Goal: Task Accomplishment & Management: Manage account settings

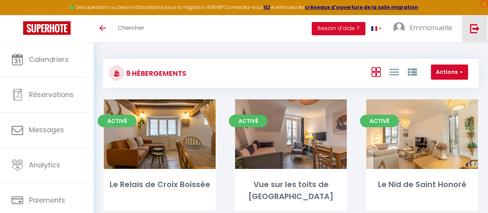
click at [472, 27] on img at bounding box center [475, 29] width 10 height 10
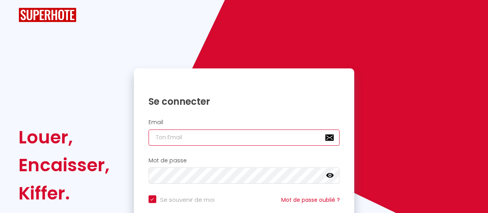
type input "[EMAIL_ADDRESS][DOMAIN_NAME]"
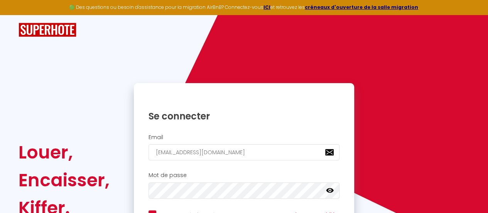
scroll to position [32, 0]
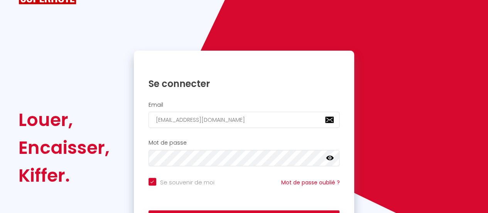
click at [486, 84] on div "Louer, Encaisser, [PERSON_NAME]. Se connecter Email [EMAIL_ADDRESS][DOMAIN_NAME…" at bounding box center [244, 114] width 488 height 262
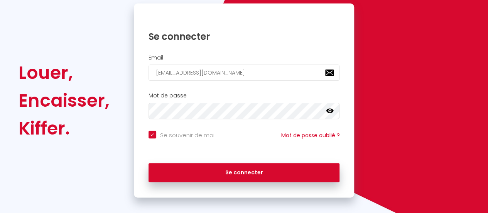
scroll to position [86, 0]
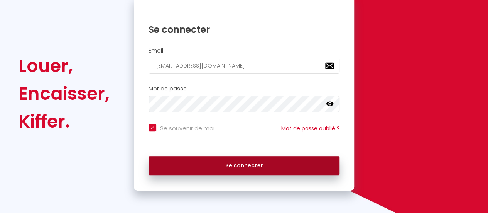
click at [268, 167] on button "Se connecter" at bounding box center [244, 165] width 191 height 19
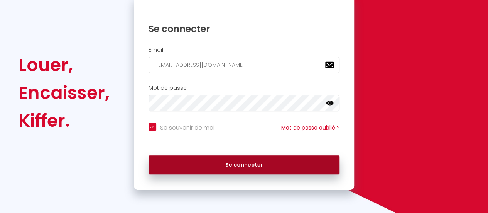
checkbox input "true"
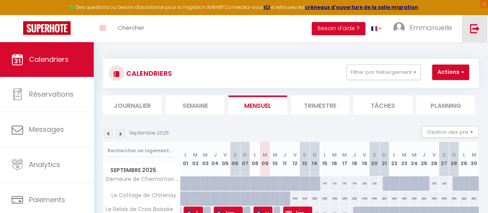
click at [470, 28] on img at bounding box center [475, 29] width 10 height 10
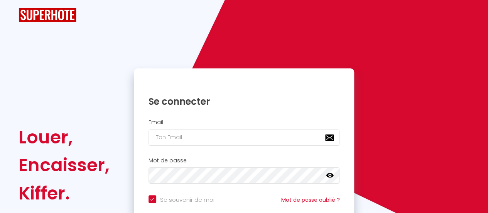
checkbox input "true"
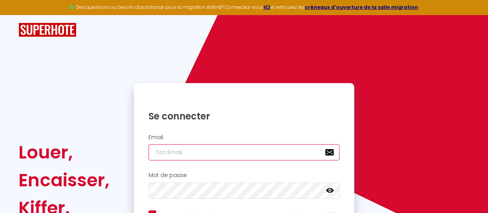
type input "[EMAIL_ADDRESS][DOMAIN_NAME]"
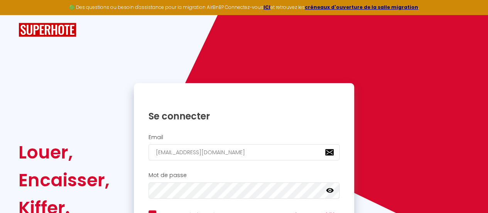
checkbox input "true"
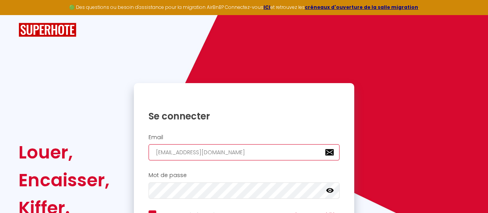
click at [278, 154] on input "[EMAIL_ADDRESS][DOMAIN_NAME]" at bounding box center [244, 152] width 191 height 16
type input "[PERSON_NAME][EMAIL_ADDRESS][DOMAIN_NAME]"
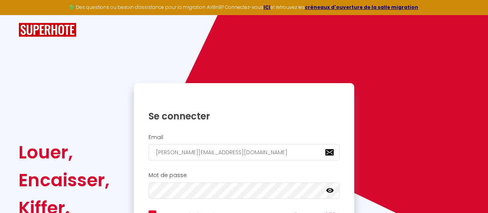
click at [487, 88] on div "Louer, Encaisser, [PERSON_NAME]. Se connecter Email [PERSON_NAME][EMAIL_ADDRESS…" at bounding box center [244, 146] width 488 height 262
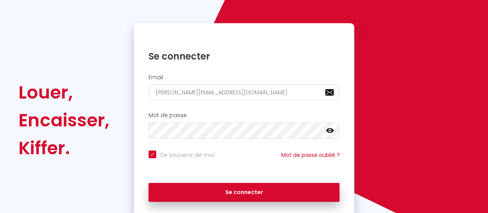
scroll to position [71, 0]
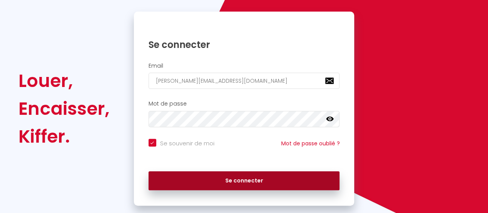
click at [238, 178] on button "Se connecter" at bounding box center [244, 180] width 191 height 19
checkbox input "true"
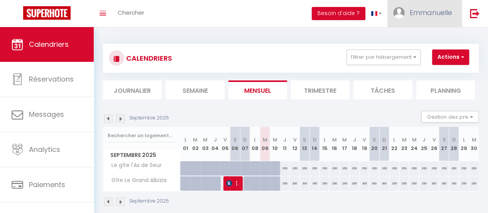
click at [436, 15] on span "Emmanuelle" at bounding box center [431, 13] width 42 height 10
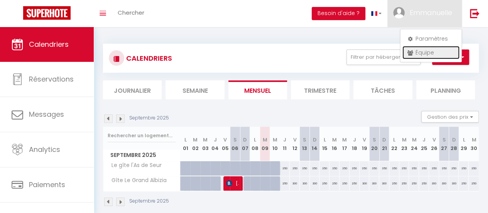
click at [430, 53] on link "Équipe" at bounding box center [430, 52] width 57 height 13
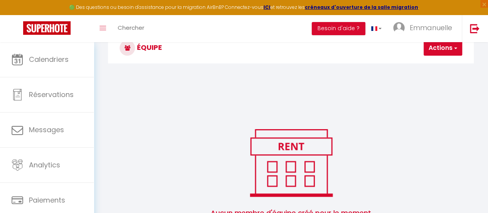
scroll to position [25, 0]
click at [438, 45] on button "Actions" at bounding box center [443, 47] width 39 height 15
click at [438, 62] on link "Ajouter un nouvel utilisateur" at bounding box center [416, 65] width 91 height 10
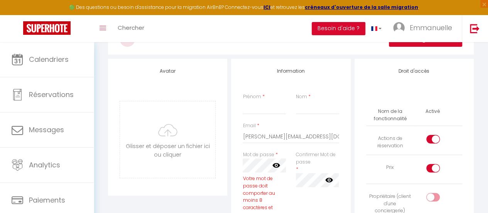
scroll to position [47, 0]
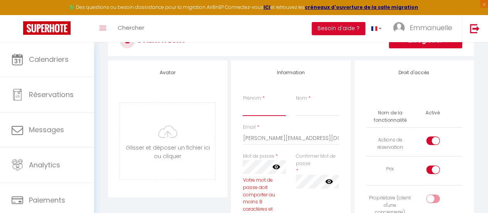
click at [252, 105] on input "Prénom" at bounding box center [264, 109] width 43 height 14
type input "emmanuelle"
type input "[PERSON_NAME]"
click at [292, 139] on input "[PERSON_NAME][EMAIL_ADDRESS][DOMAIN_NAME]" at bounding box center [291, 138] width 96 height 14
type input "[EMAIL_ADDRESS][DOMAIN_NAME]"
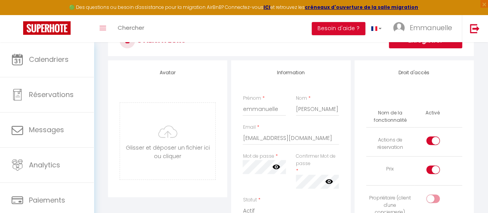
click at [276, 165] on icon at bounding box center [276, 166] width 8 height 8
click at [275, 192] on div "Mot de passe * Votre mot de passe doit comporter au moins 8 caractères et conte…" at bounding box center [264, 174] width 53 height 44
click at [328, 181] on icon at bounding box center [329, 181] width 8 height 5
click at [333, 192] on div "Confirmer Mot de passe * false" at bounding box center [317, 174] width 53 height 44
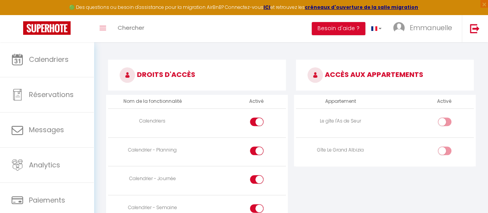
scroll to position [358, 0]
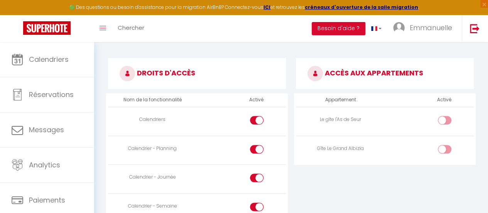
click at [447, 118] on input "checkbox" at bounding box center [451, 122] width 14 height 12
checkbox input "true"
click at [447, 149] on input "checkbox" at bounding box center [451, 151] width 14 height 12
checkbox input "true"
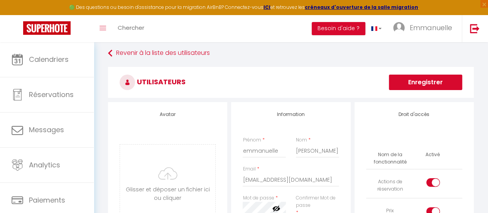
scroll to position [0, 0]
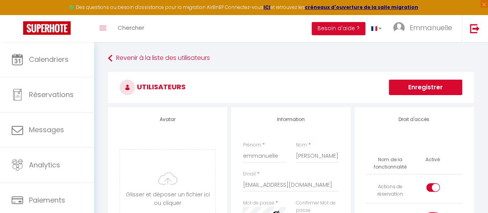
click at [421, 85] on button "Enregistrer" at bounding box center [425, 86] width 73 height 15
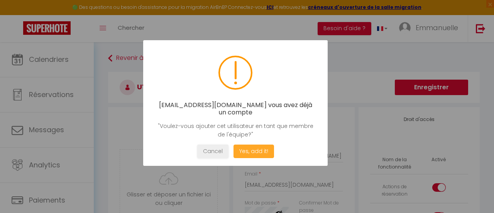
click at [253, 152] on button "Yes, add it!" at bounding box center [253, 151] width 41 height 14
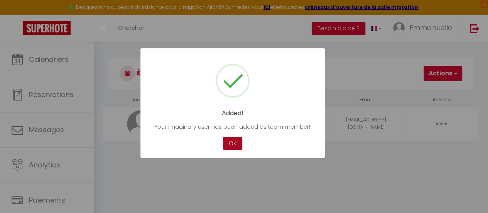
click at [231, 145] on button "OK" at bounding box center [232, 144] width 19 height 14
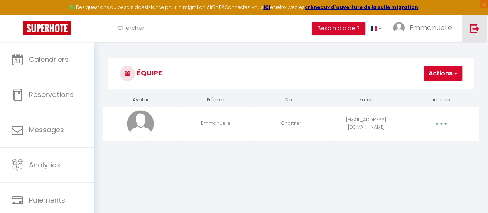
click at [474, 27] on img at bounding box center [475, 29] width 10 height 10
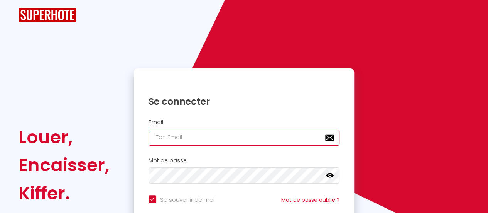
type input "[EMAIL_ADDRESS][DOMAIN_NAME]"
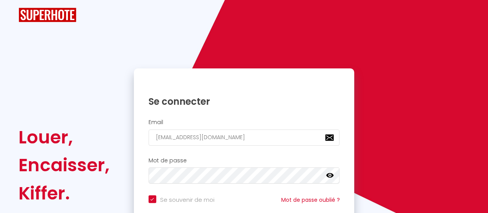
checkbox input "true"
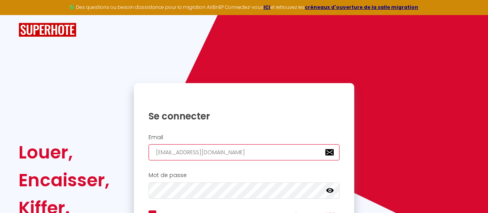
click at [242, 152] on input "[EMAIL_ADDRESS][DOMAIN_NAME]" at bounding box center [244, 152] width 191 height 16
type input "[PERSON_NAME][EMAIL_ADDRESS][DOMAIN_NAME]"
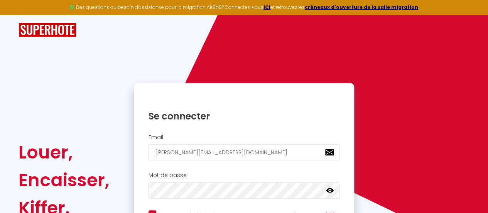
checkbox input "true"
click at [215, 155] on input "[PERSON_NAME][EMAIL_ADDRESS][DOMAIN_NAME]" at bounding box center [244, 152] width 191 height 16
type input "[EMAIL_ADDRESS][DOMAIN_NAME]"
click at [478, 96] on div "Louer, Encaisser, [PERSON_NAME]. Se connecter Email [EMAIL_ADDRESS][DOMAIN_NAME…" at bounding box center [244, 146] width 488 height 262
click at [481, 98] on div "Louer, Encaisser, [PERSON_NAME]. Se connecter Email [EMAIL_ADDRESS][DOMAIN_NAME…" at bounding box center [244, 146] width 488 height 262
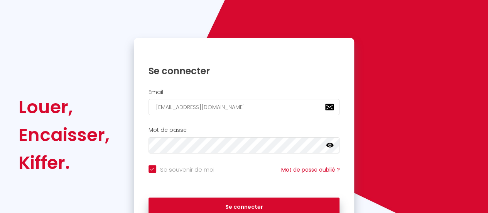
scroll to position [56, 0]
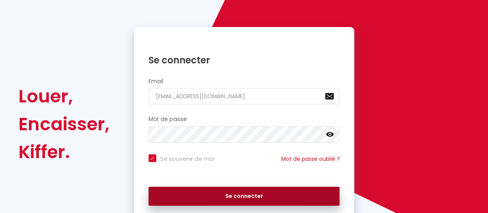
click at [279, 196] on button "Se connecter" at bounding box center [244, 195] width 191 height 19
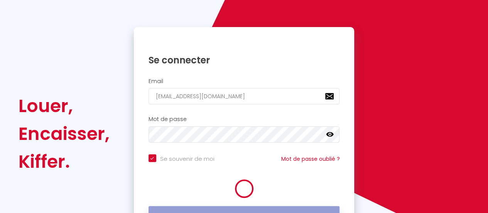
checkbox input "true"
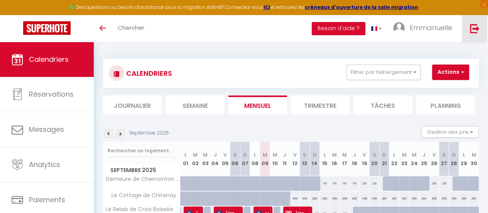
click at [476, 28] on img at bounding box center [475, 29] width 10 height 10
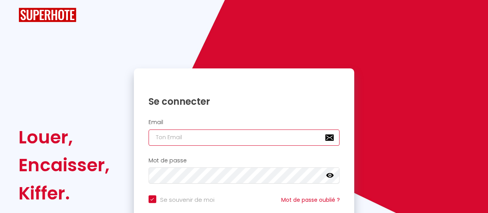
type input "[EMAIL_ADDRESS][DOMAIN_NAME]"
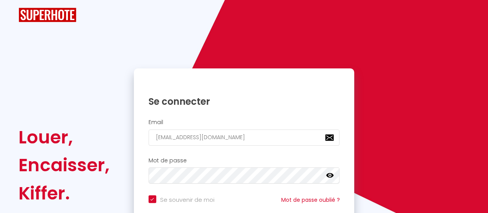
checkbox input "true"
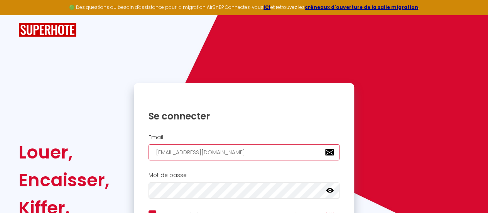
click at [267, 152] on input "[EMAIL_ADDRESS][DOMAIN_NAME]" at bounding box center [244, 152] width 191 height 16
type input "[PERSON_NAME][EMAIL_ADDRESS][DOMAIN_NAME]"
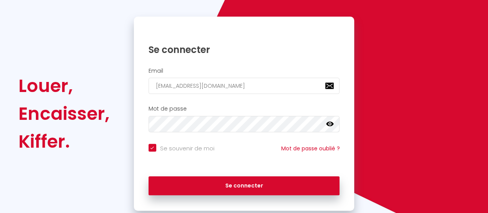
scroll to position [70, 0]
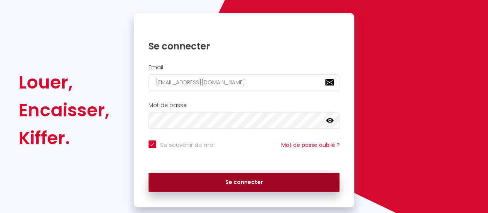
click at [249, 178] on button "Se connecter" at bounding box center [244, 181] width 191 height 19
checkbox input "true"
